Goal: Navigation & Orientation: Go to known website

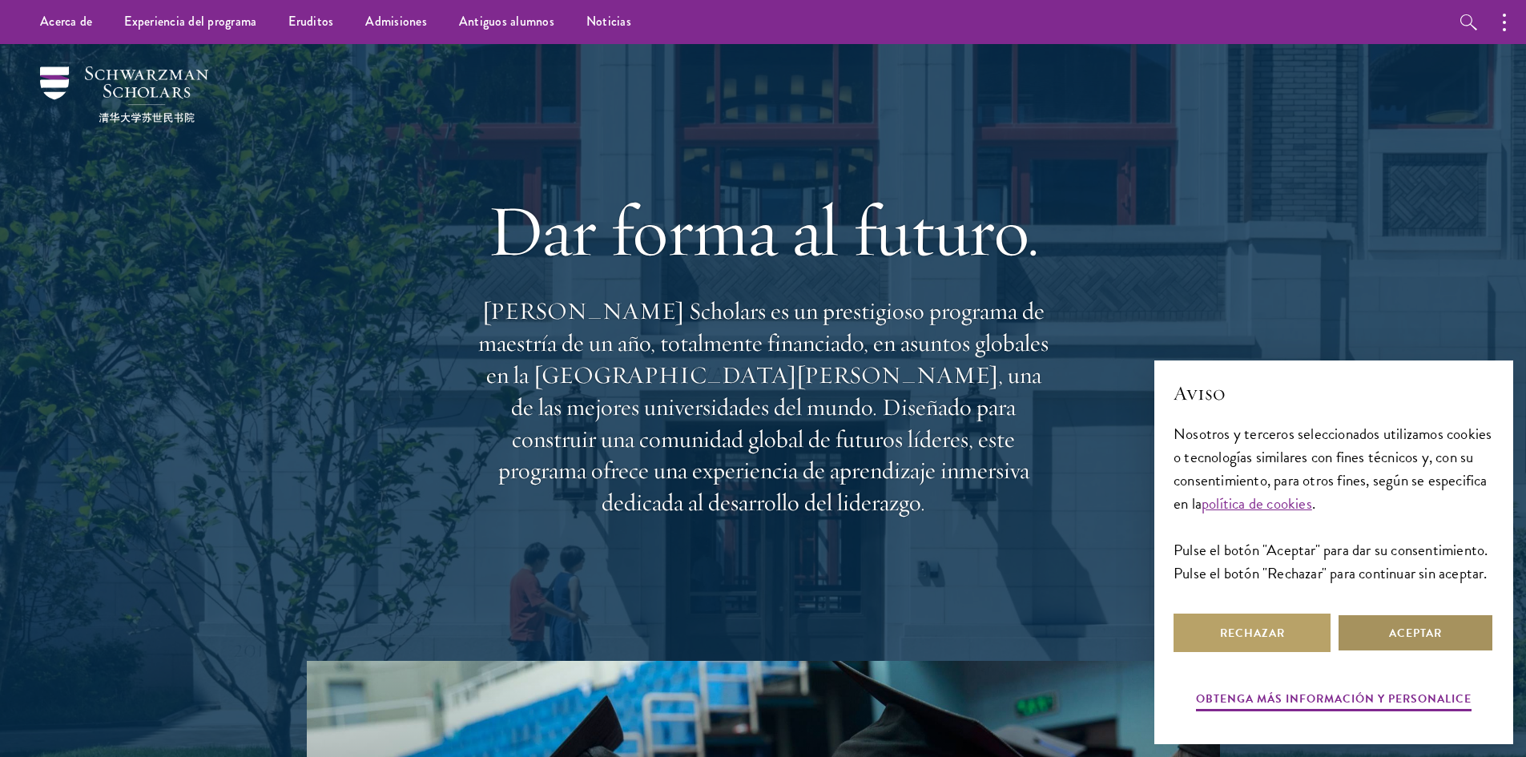
click at [1432, 636] on font "Aceptar" at bounding box center [1415, 633] width 53 height 17
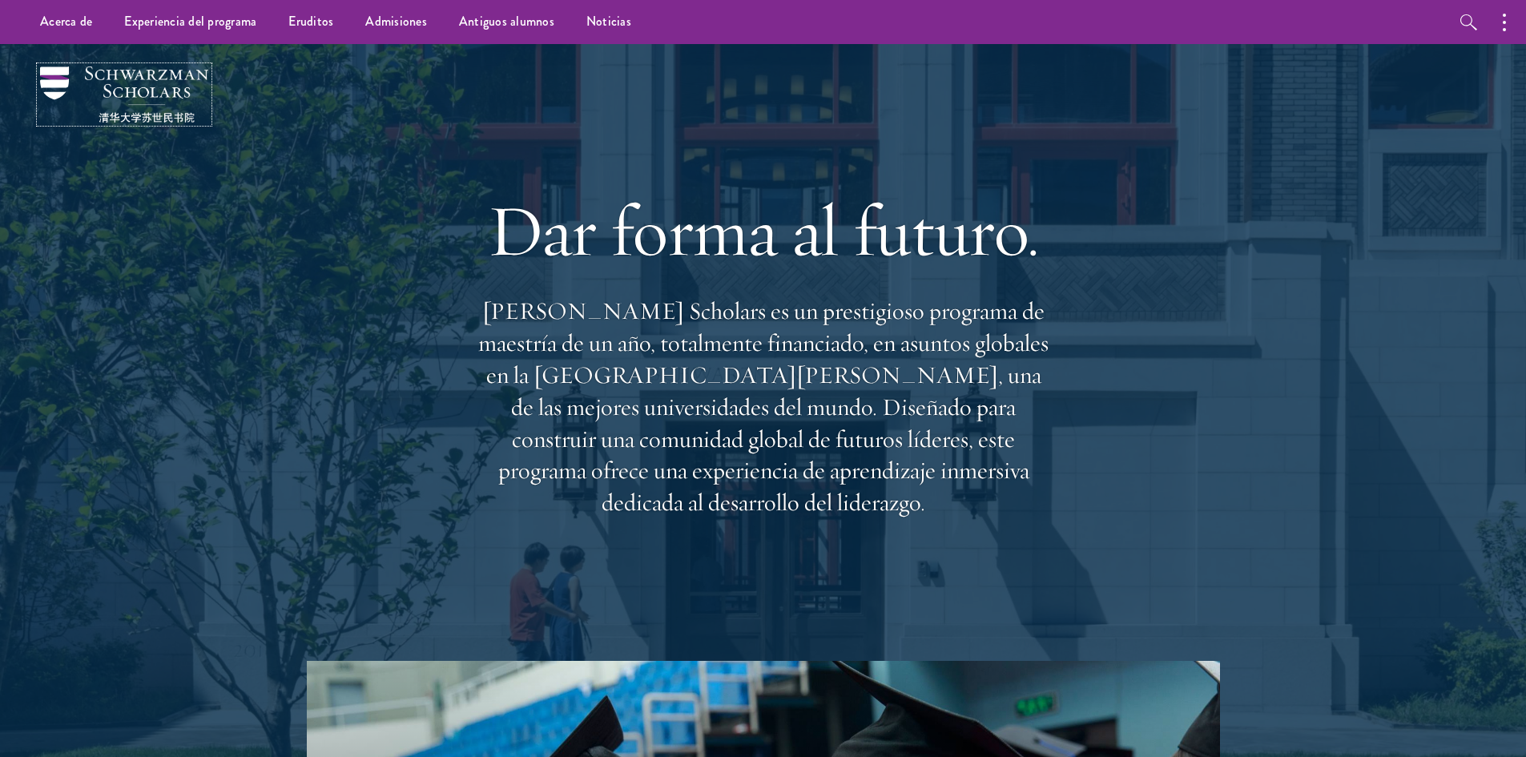
click at [199, 92] on img at bounding box center [124, 94] width 168 height 56
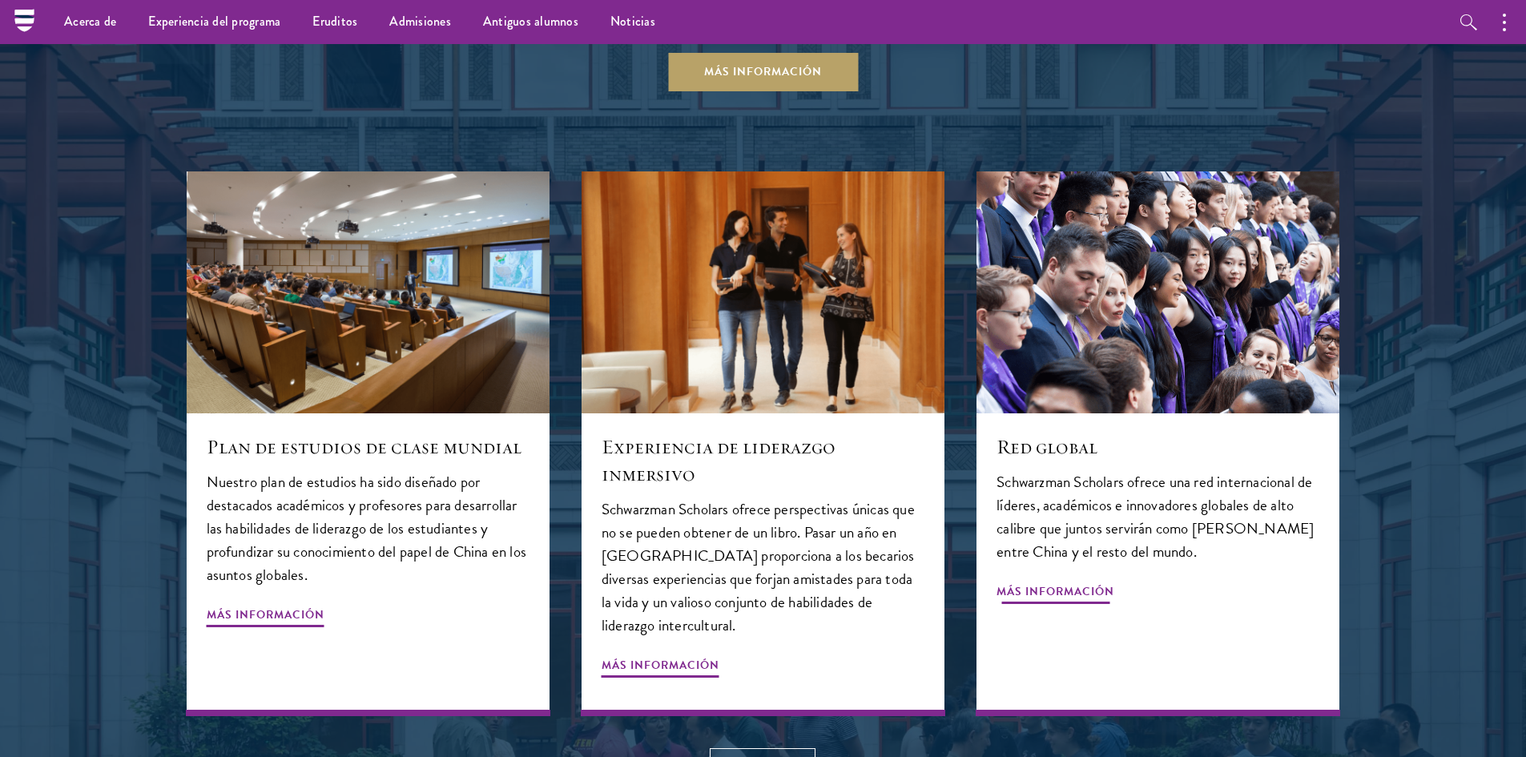
scroll to position [1763, 0]
